Goal: Transaction & Acquisition: Purchase product/service

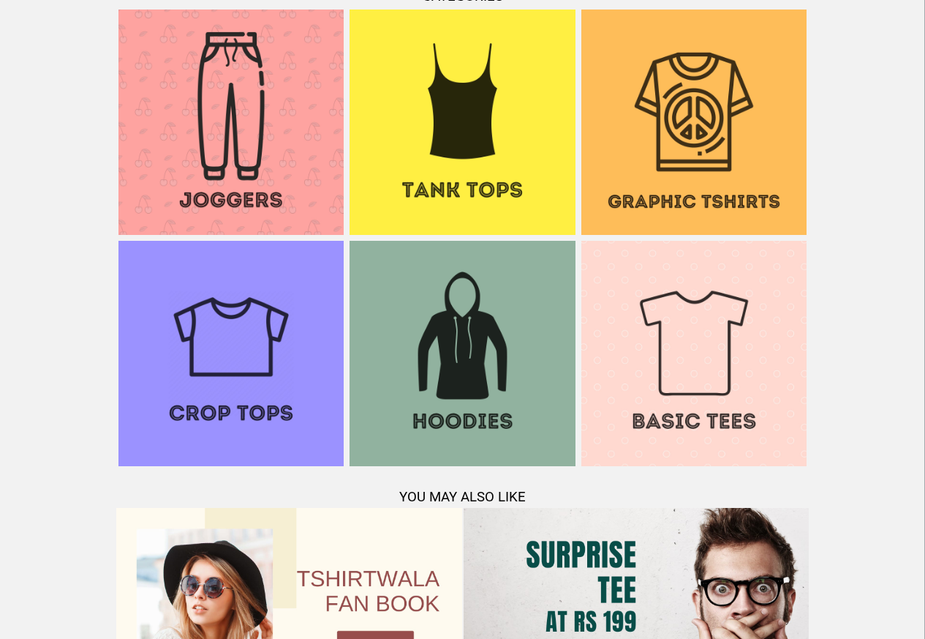
scroll to position [1141, 0]
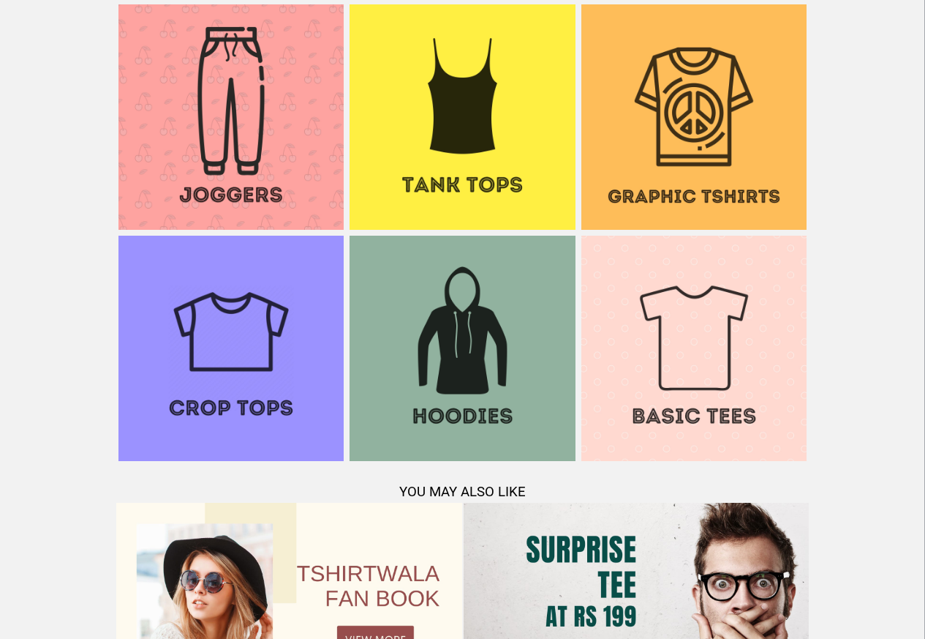
click at [673, 269] on img at bounding box center [694, 348] width 225 height 225
click at [671, 168] on img at bounding box center [694, 116] width 225 height 225
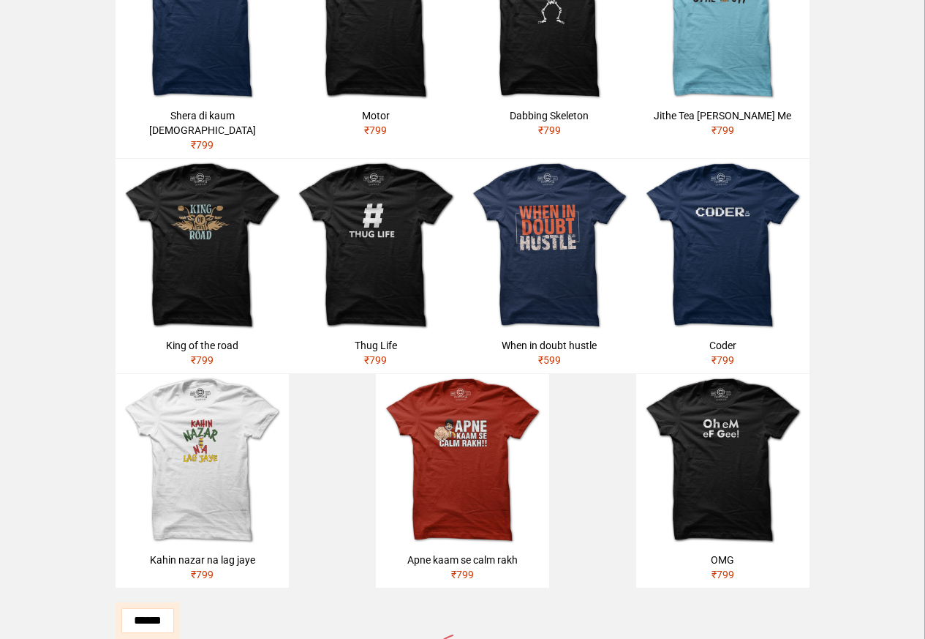
scroll to position [404, 0]
click at [195, 338] on div "King of the road" at bounding box center [202, 345] width 162 height 15
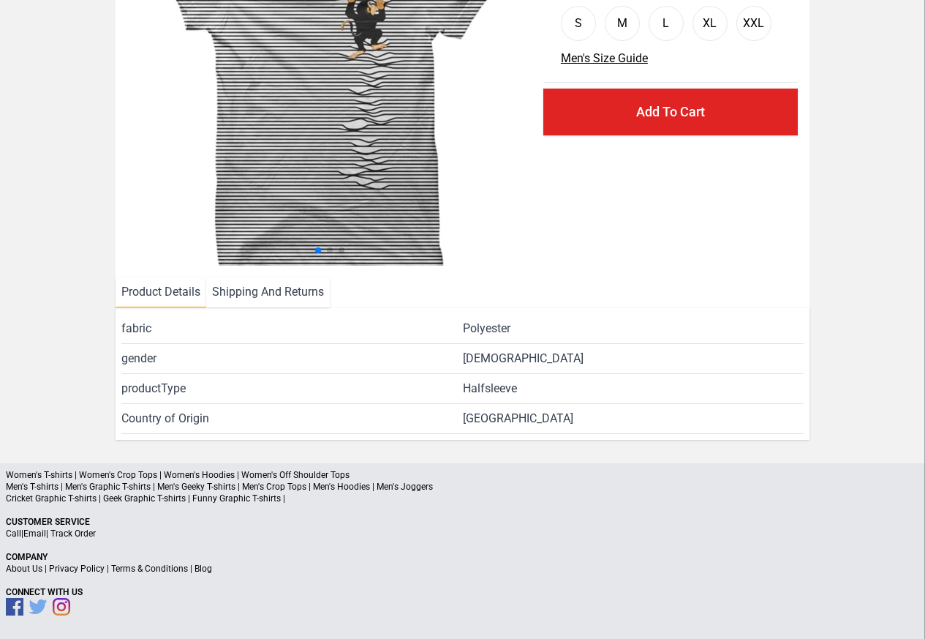
scroll to position [177, 0]
